Goal: Task Accomplishment & Management: Use online tool/utility

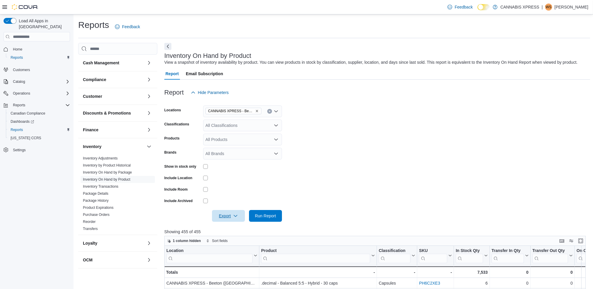
scroll to position [13, 0]
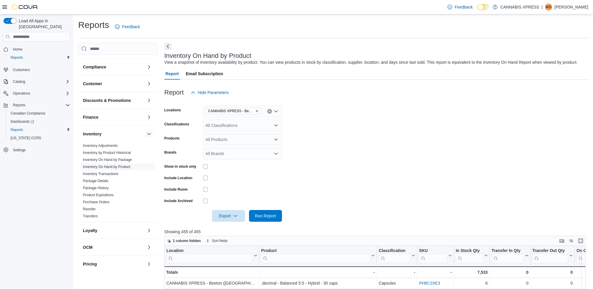
click at [146, 135] on button "button" at bounding box center [149, 134] width 7 height 7
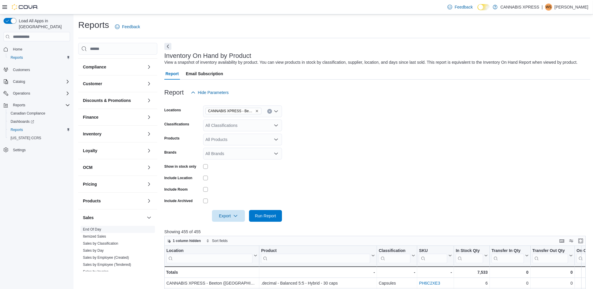
click at [98, 229] on link "End Of Day" at bounding box center [92, 230] width 18 height 4
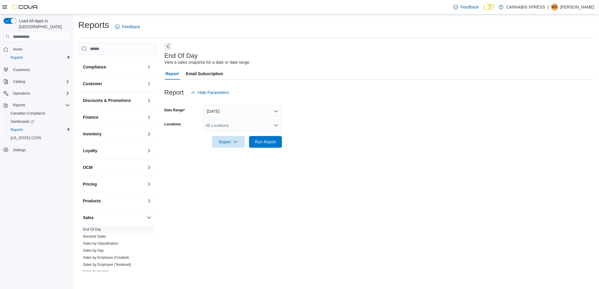
click at [256, 123] on div "All Locations" at bounding box center [242, 126] width 79 height 12
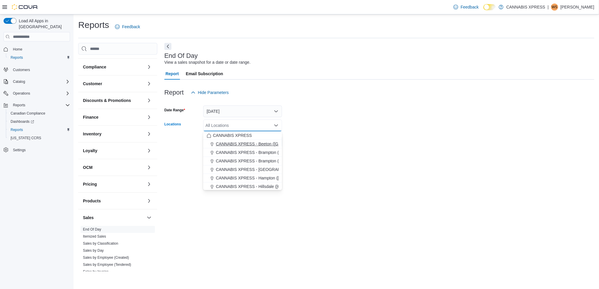
click at [252, 141] on span "CANNABIS XPRESS - Beeton ([GEOGRAPHIC_DATA])" at bounding box center [267, 144] width 102 height 6
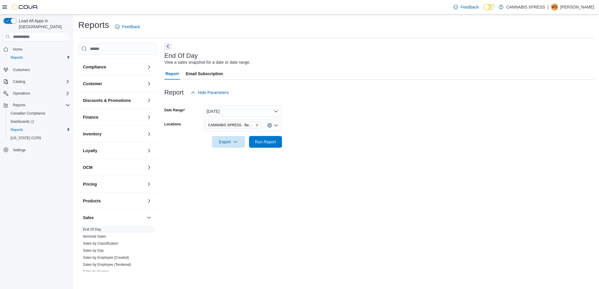
click at [383, 157] on div "End Of Day View a sales snapshot for a date or date range. Report Email Subscri…" at bounding box center [379, 157] width 430 height 229
click at [266, 140] on span "Run Report" at bounding box center [265, 142] width 21 height 6
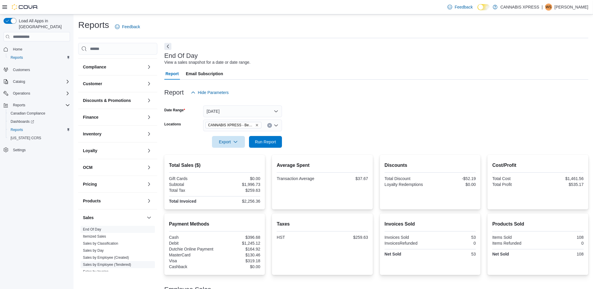
click at [120, 267] on span "Sales by Employee (Tendered)" at bounding box center [107, 265] width 48 height 5
drag, startPoint x: 120, startPoint y: 267, endPoint x: 115, endPoint y: 263, distance: 5.7
click at [116, 263] on link "Sales by Employee (Tendered)" at bounding box center [107, 265] width 48 height 4
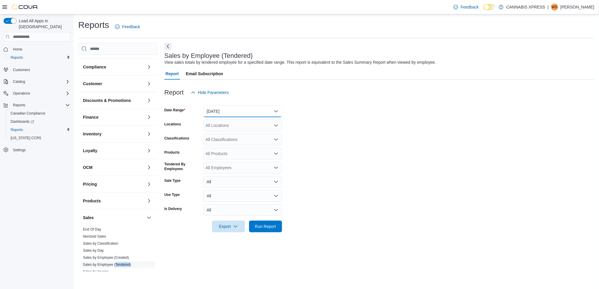
click at [250, 111] on button "[DATE]" at bounding box center [242, 112] width 79 height 12
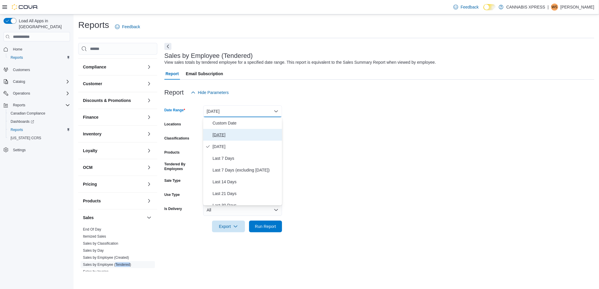
click at [225, 135] on span "[DATE]" at bounding box center [246, 134] width 67 height 7
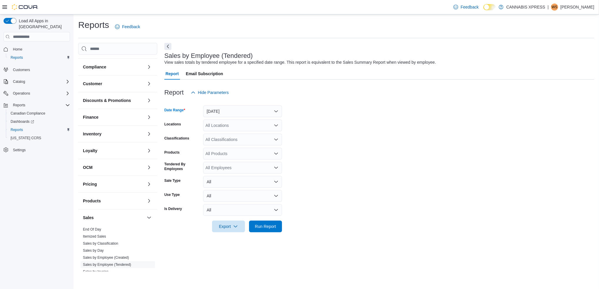
click at [226, 126] on div "All Locations" at bounding box center [242, 126] width 79 height 12
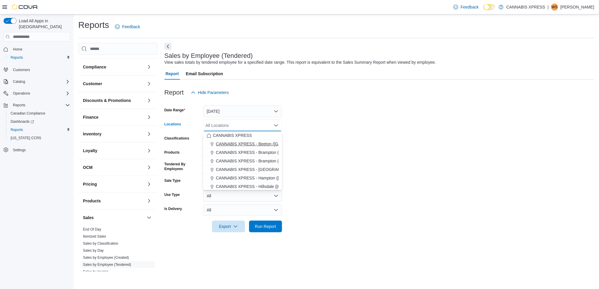
click at [237, 145] on span "CANNABIS XPRESS - Beeton ([GEOGRAPHIC_DATA])" at bounding box center [267, 144] width 102 height 6
click at [398, 152] on form "Date Range [DATE] Locations CANNABIS XPRESS - [GEOGRAPHIC_DATA] ([GEOGRAPHIC_DA…" at bounding box center [379, 166] width 430 height 134
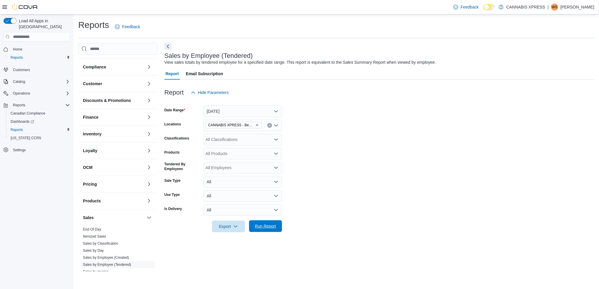
click at [269, 227] on span "Run Report" at bounding box center [265, 227] width 21 height 6
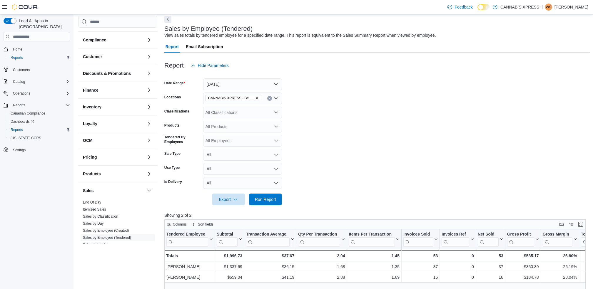
scroll to position [39, 0]
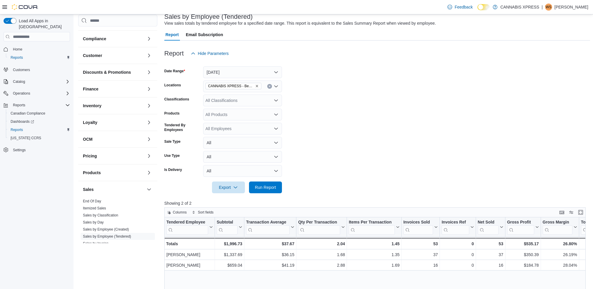
click at [560, 8] on p "[PERSON_NAME]" at bounding box center [572, 7] width 34 height 7
click at [559, 57] on button "Sign Out" at bounding box center [559, 57] width 54 height 9
